Goal: Book appointment/travel/reservation

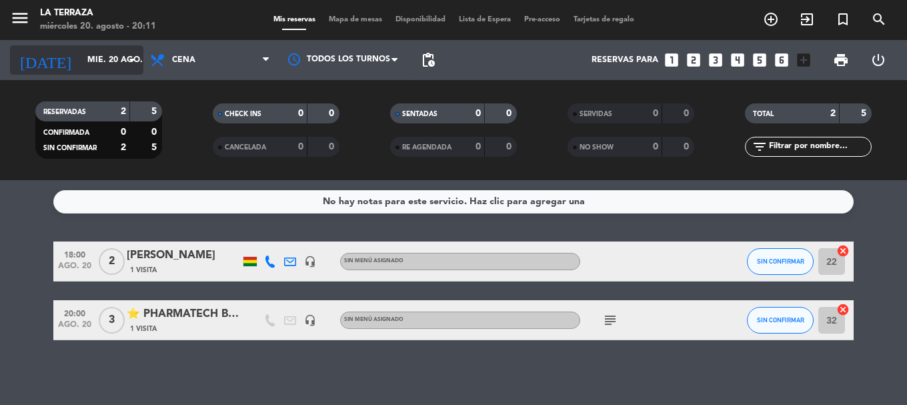
click at [100, 55] on input "mié. 20 ago." at bounding box center [137, 60] width 113 height 23
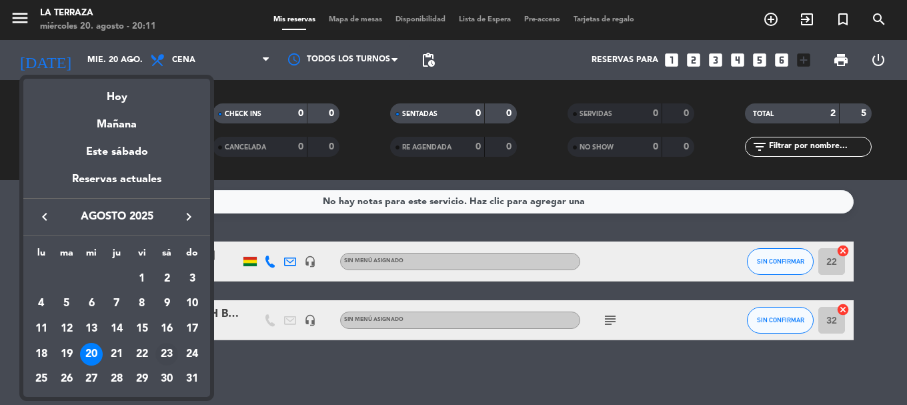
click at [164, 355] on div "23" at bounding box center [166, 354] width 23 height 23
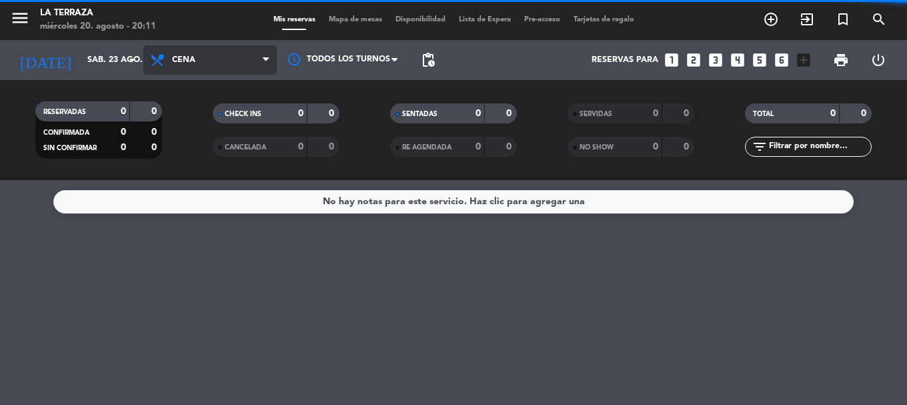
click at [177, 65] on span "Cena" at bounding box center [209, 59] width 133 height 29
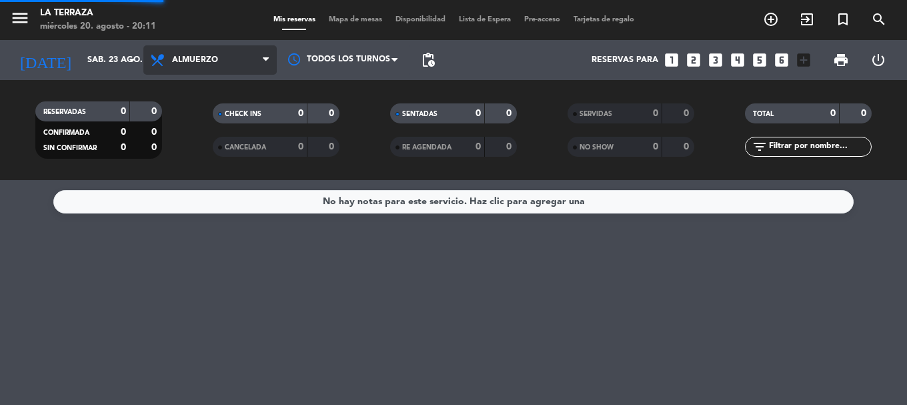
click at [196, 148] on div "menu La Terraza [DATE] 20. agosto - 20:11 Mis reservas Mapa de mesas Disponibil…" at bounding box center [453, 90] width 907 height 180
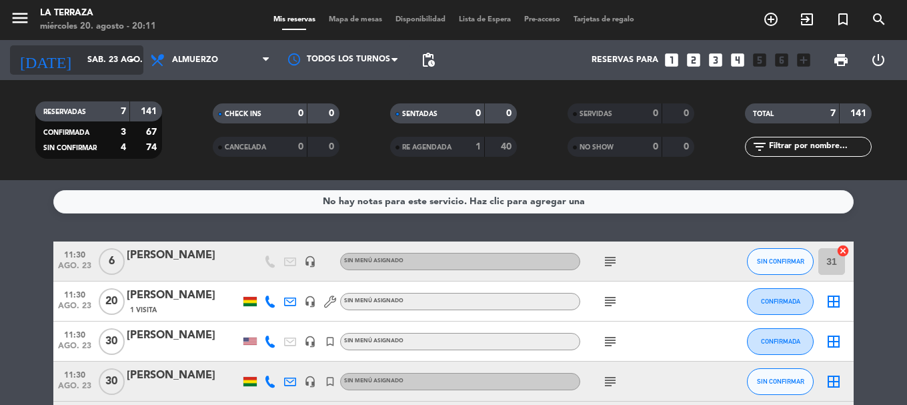
click at [108, 61] on input "sáb. 23 ago." at bounding box center [137, 60] width 113 height 23
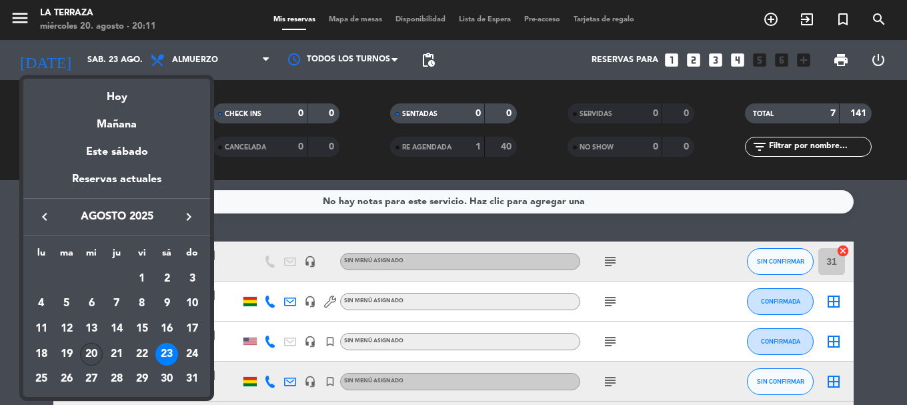
click at [80, 355] on div "20" at bounding box center [91, 354] width 23 height 23
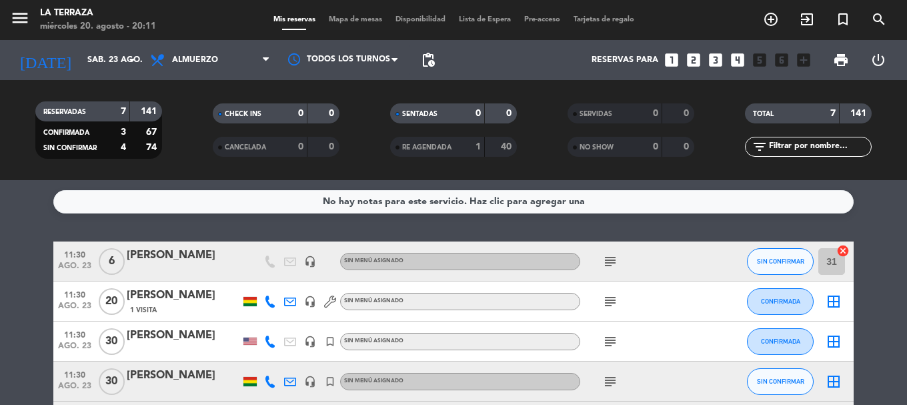
type input "mié. 20 ago."
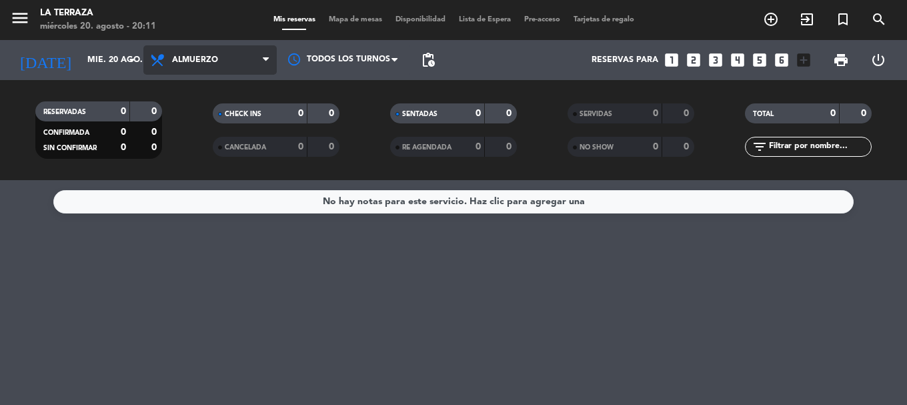
click at [209, 60] on span "Almuerzo" at bounding box center [195, 59] width 46 height 9
click at [179, 185] on ng-component "menu La Terraza [DATE] 20. agosto - 20:11 Mis reservas Mapa de mesas Disponibil…" at bounding box center [453, 202] width 907 height 405
